Goal: Task Accomplishment & Management: Use online tool/utility

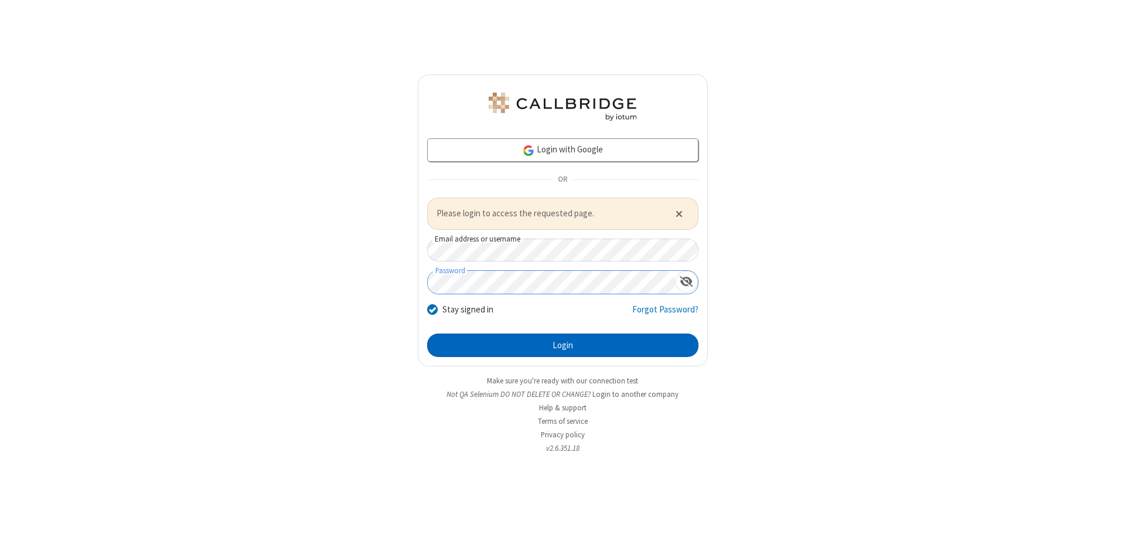
click at [563, 345] on button "Login" at bounding box center [562, 345] width 271 height 23
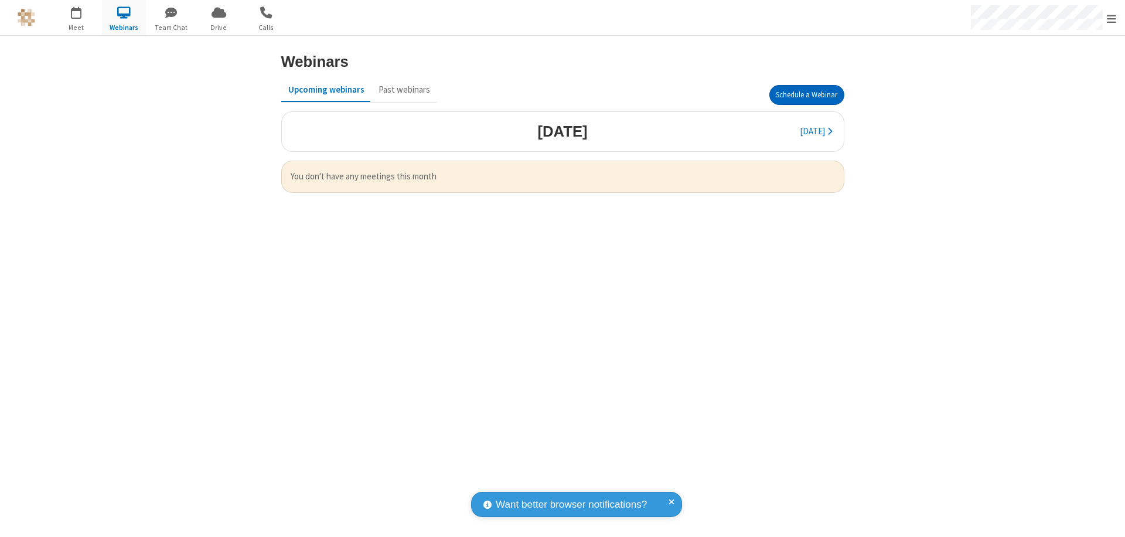
click at [807, 95] on button "Schedule a Webinar" at bounding box center [807, 95] width 75 height 20
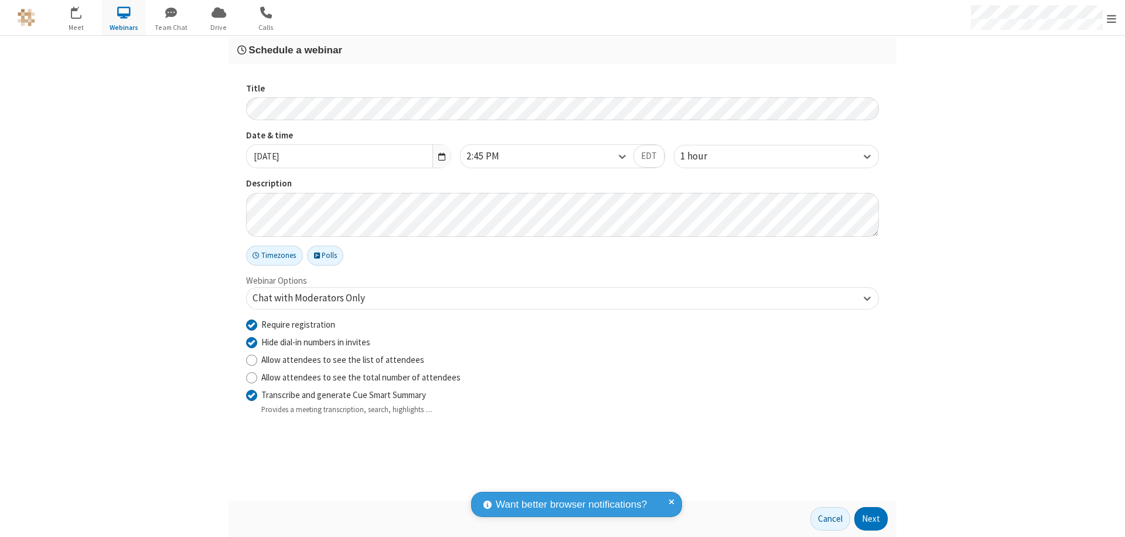
click at [251, 324] on input "Require registration" at bounding box center [251, 324] width 11 height 12
checkbox input "false"
click at [872, 519] on button "Next" at bounding box center [871, 518] width 33 height 23
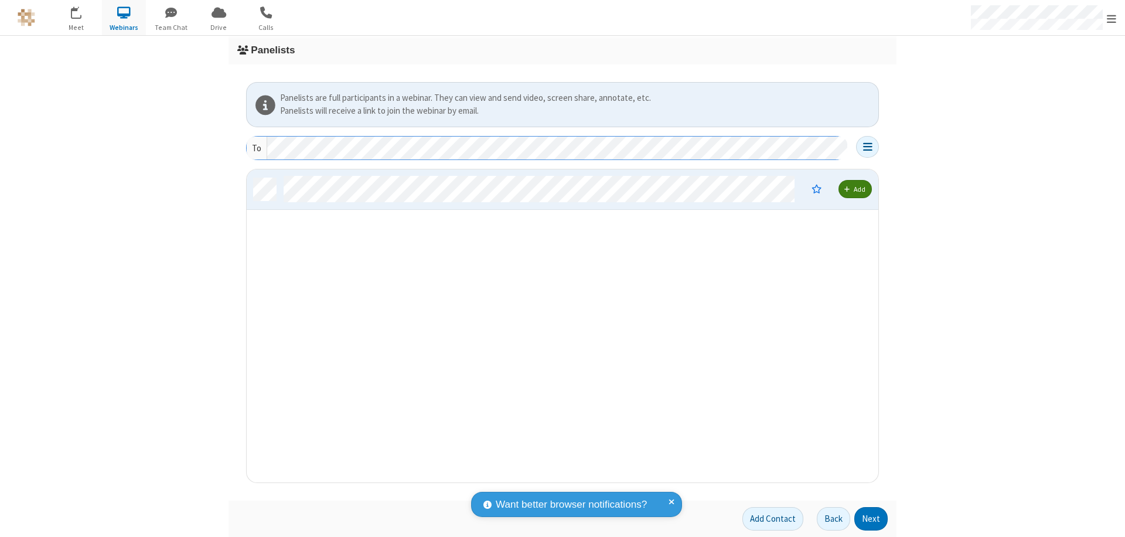
scroll to position [304, 623]
click at [872, 519] on button "Next" at bounding box center [871, 518] width 33 height 23
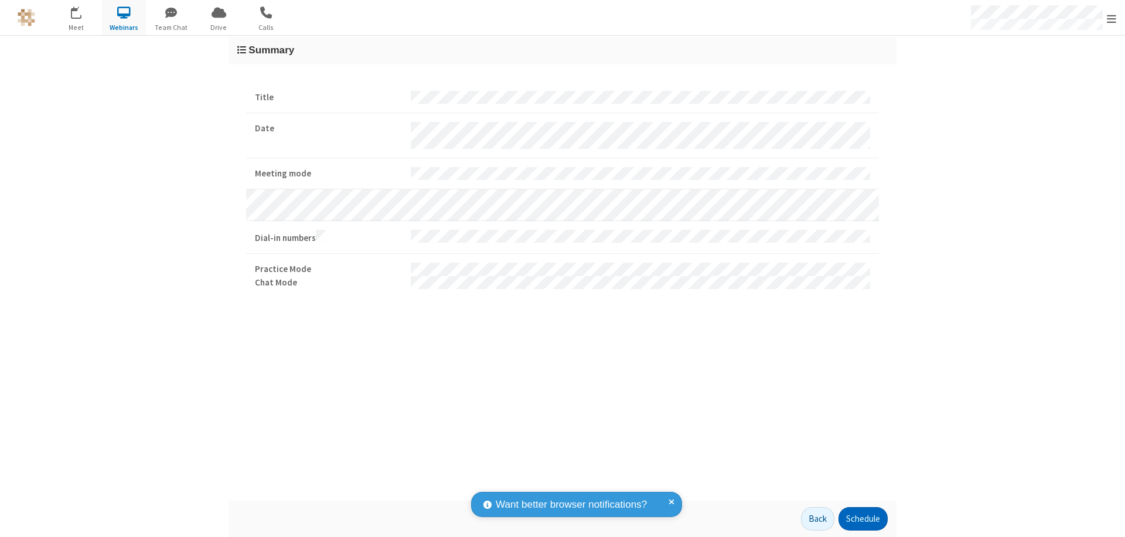
click at [863, 519] on button "Schedule" at bounding box center [863, 518] width 49 height 23
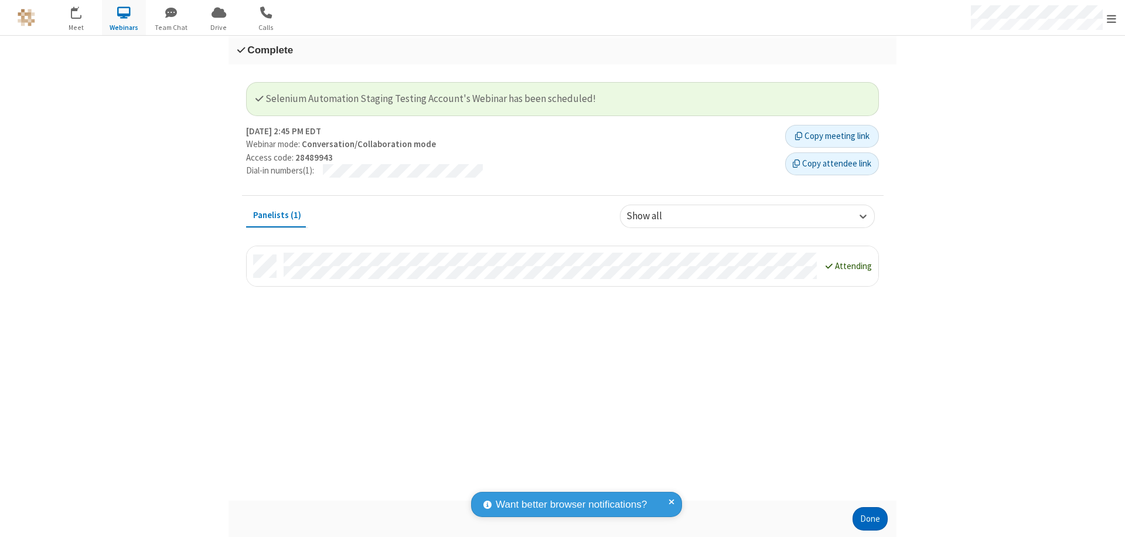
click at [870, 519] on button "Done" at bounding box center [870, 518] width 35 height 23
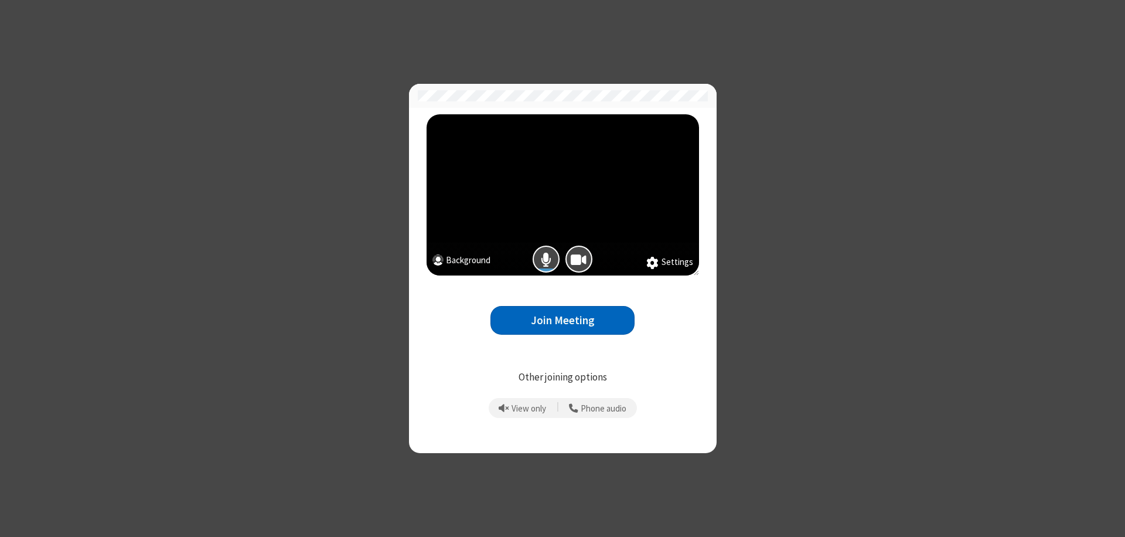
click at [563, 320] on button "Join Meeting" at bounding box center [563, 320] width 144 height 29
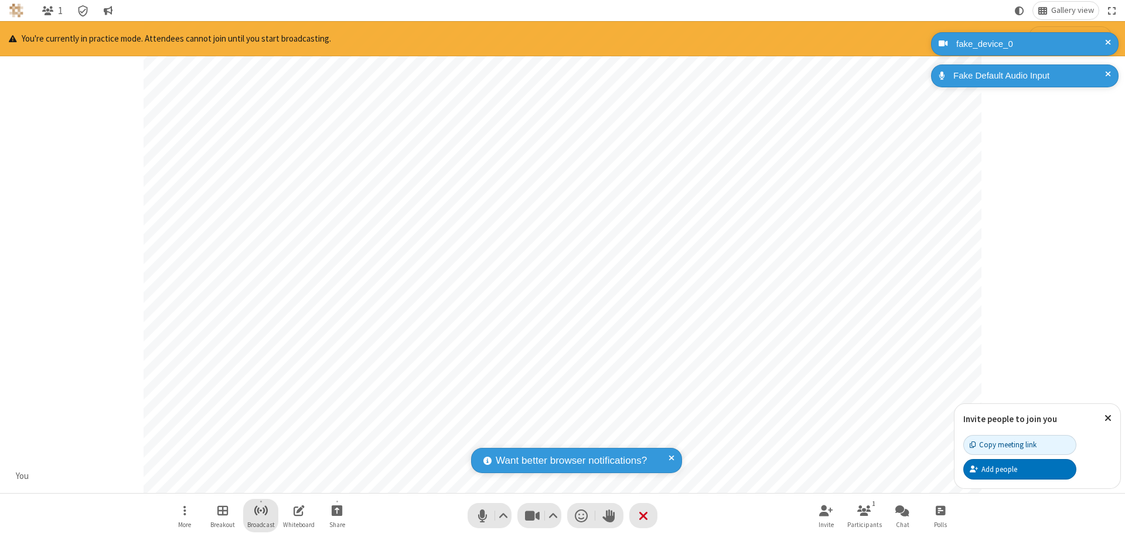
click at [260, 510] on span "Start broadcast" at bounding box center [261, 510] width 15 height 15
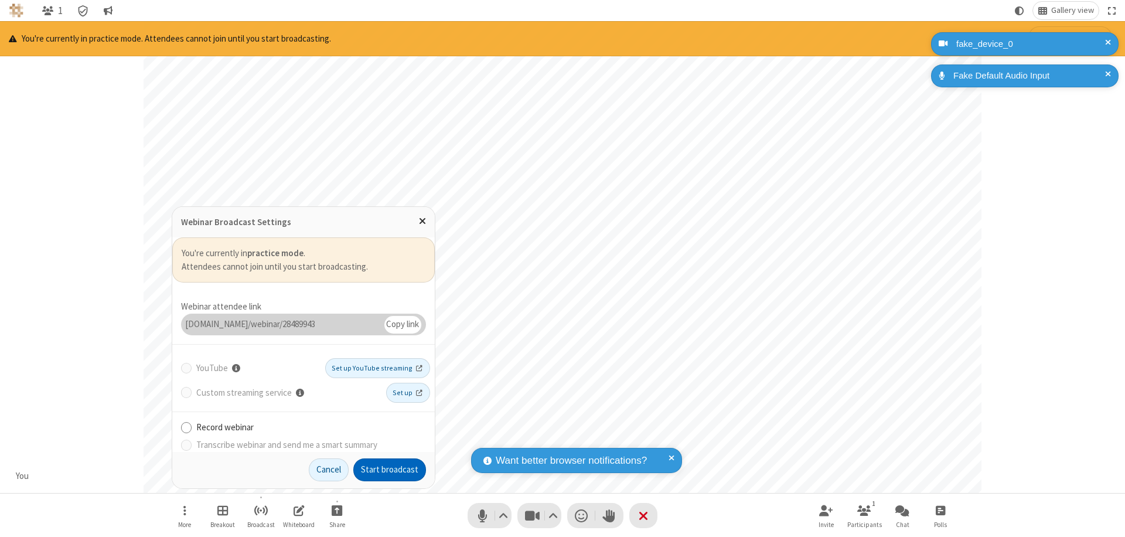
click at [390, 470] on button "Start broadcast" at bounding box center [389, 469] width 73 height 23
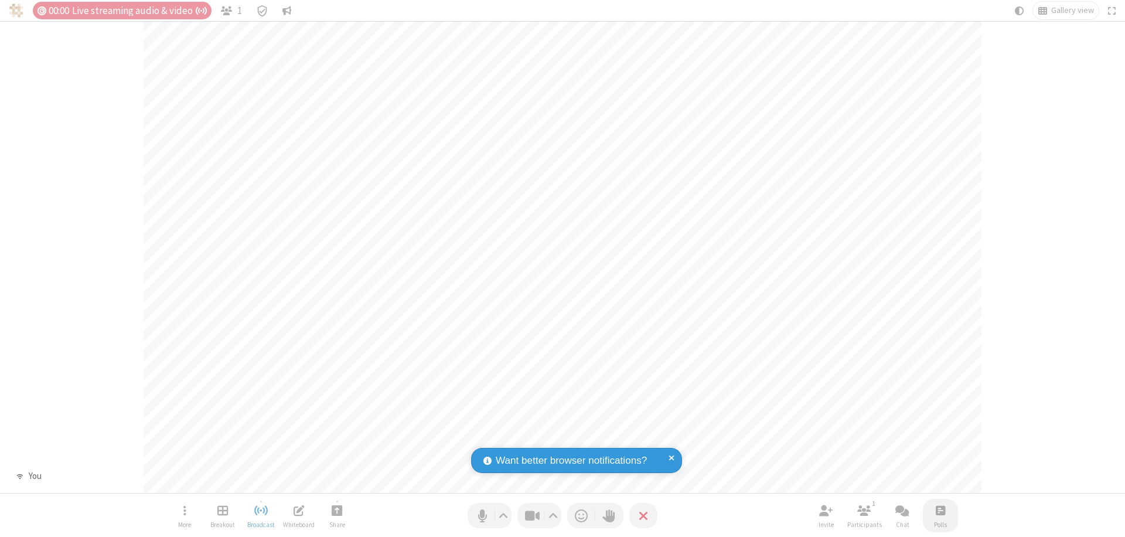
click at [940, 510] on span "Open poll" at bounding box center [940, 510] width 9 height 15
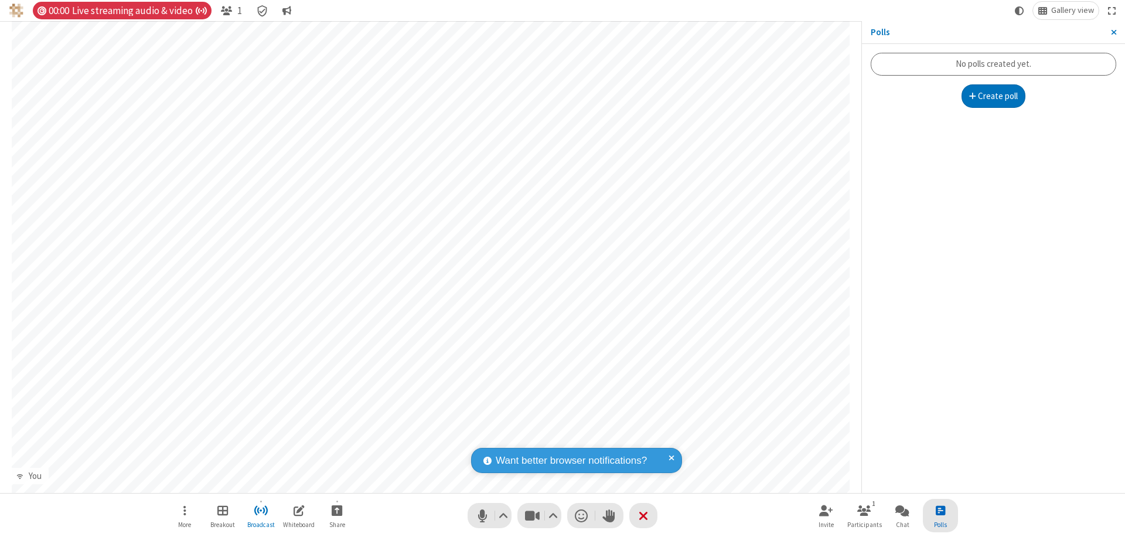
click at [994, 96] on button "Create poll" at bounding box center [994, 95] width 64 height 23
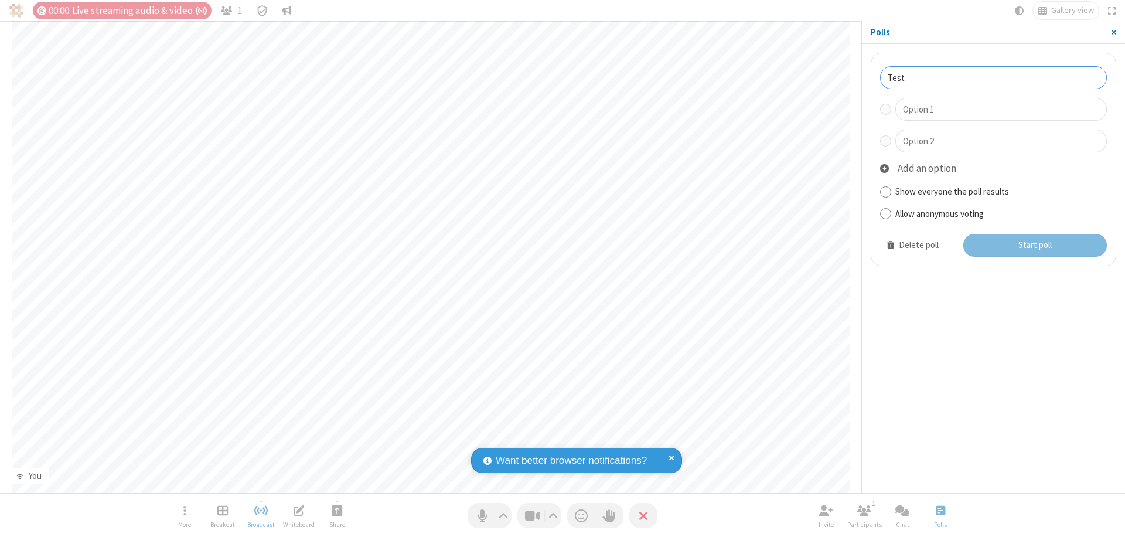
type input "Test"
type input "Yes"
type input "No"
click at [1035, 245] on button "Start poll" at bounding box center [1036, 245] width 144 height 23
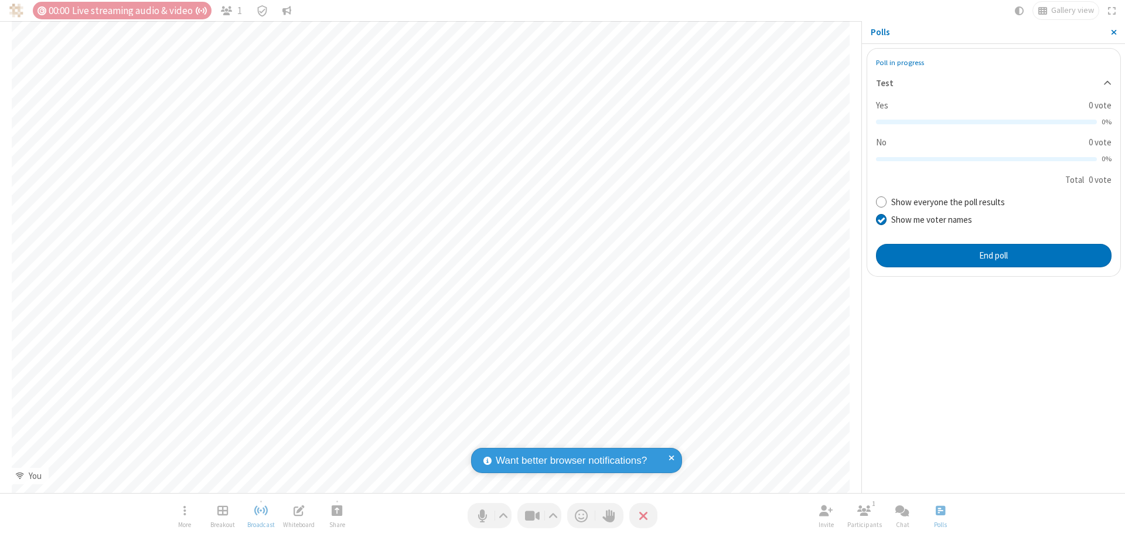
click at [1114, 32] on span "Close sidebar" at bounding box center [1114, 32] width 6 height 9
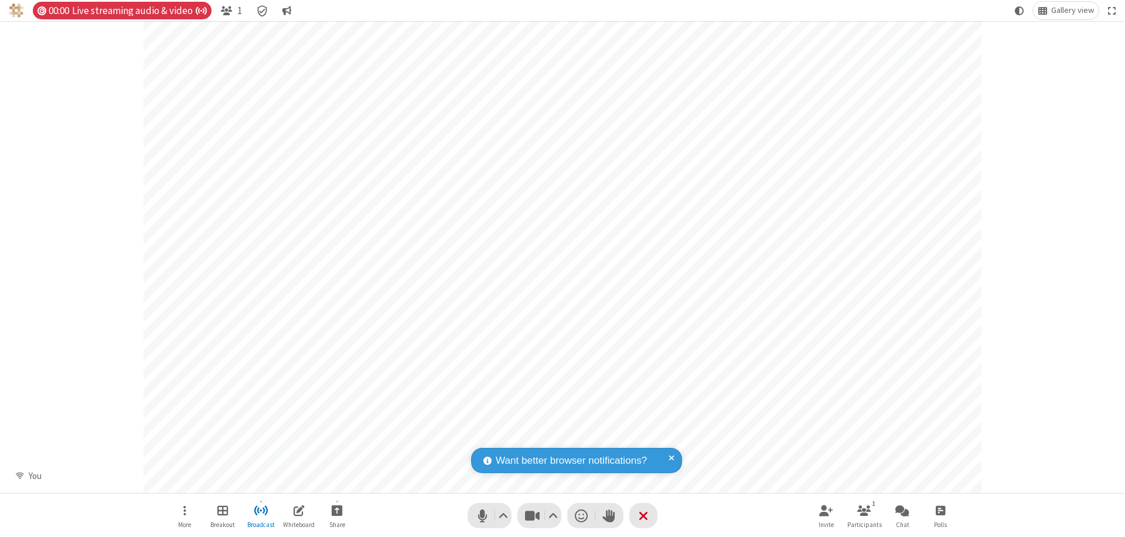
click at [940, 510] on span "Open poll" at bounding box center [940, 510] width 9 height 15
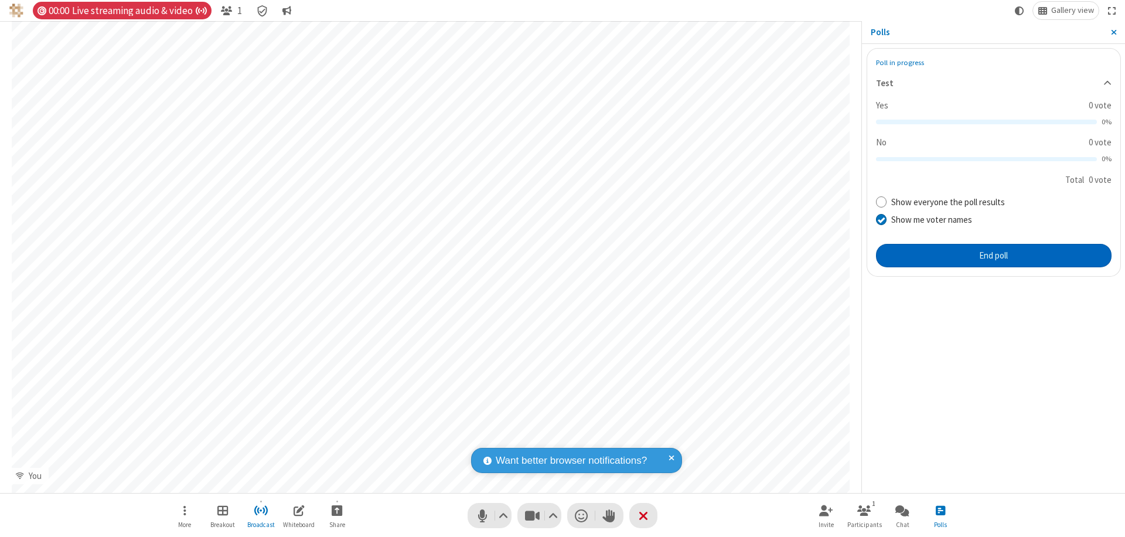
click at [994, 255] on button "End poll" at bounding box center [994, 255] width 236 height 23
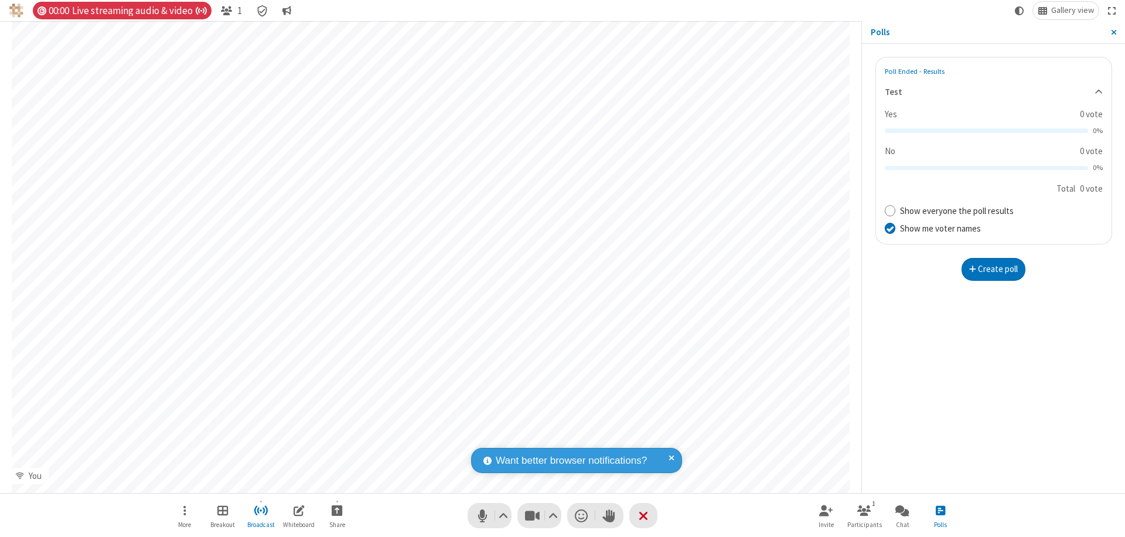
click at [1114, 32] on span "Close sidebar" at bounding box center [1114, 32] width 6 height 9
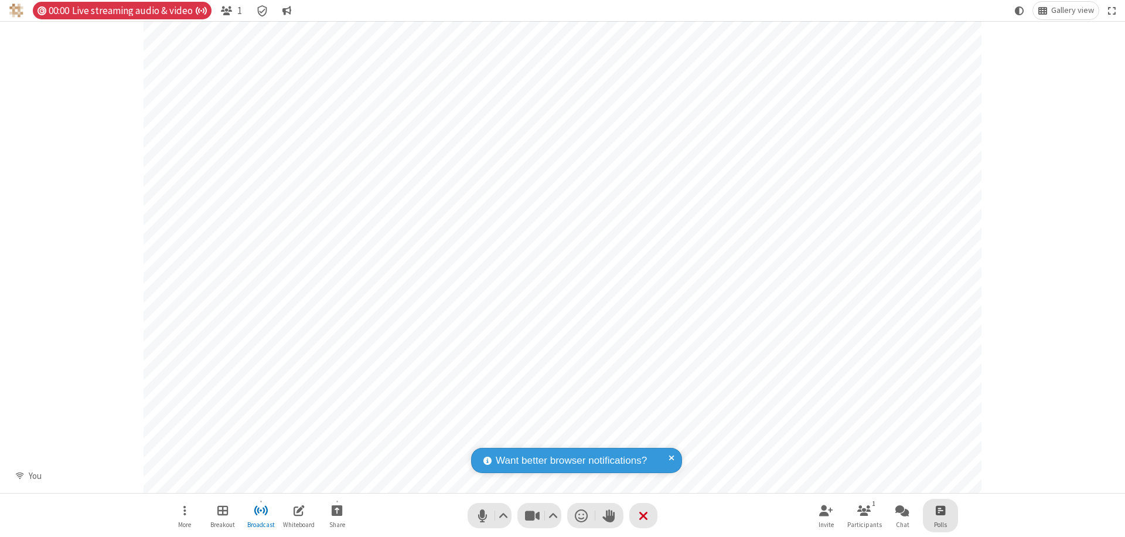
click at [940, 510] on span "Open poll" at bounding box center [940, 510] width 9 height 15
